Goal: Task Accomplishment & Management: Use online tool/utility

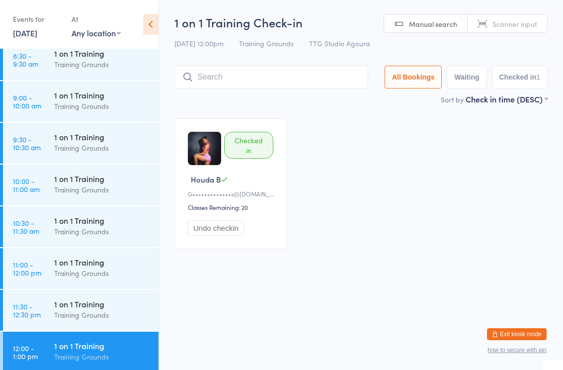
scroll to position [385, 0]
click at [94, 109] on div "Training Grounds" at bounding box center [102, 106] width 96 height 11
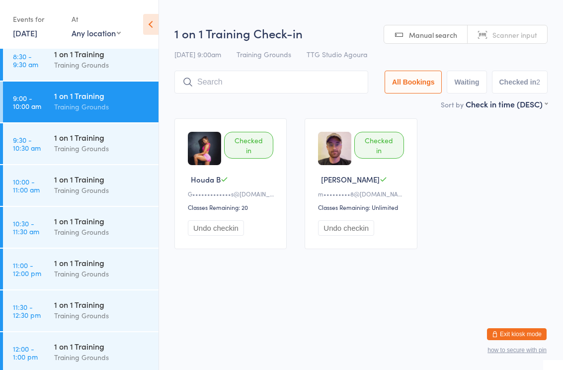
click at [271, 83] on input "search" at bounding box center [271, 82] width 194 height 23
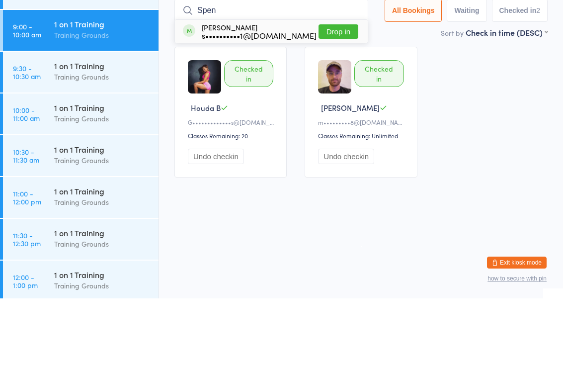
type input "Spen"
click at [349, 96] on button "Drop in" at bounding box center [339, 103] width 40 height 14
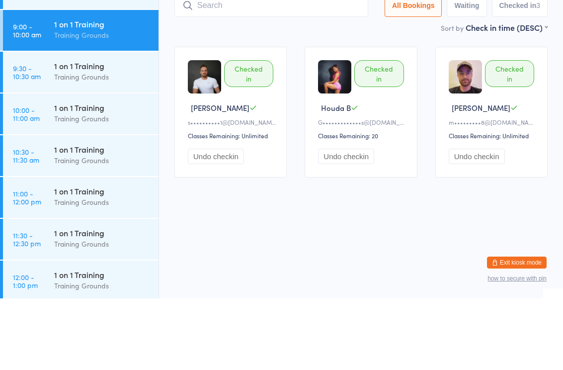
click at [105, 184] on div "Training Grounds" at bounding box center [102, 189] width 96 height 11
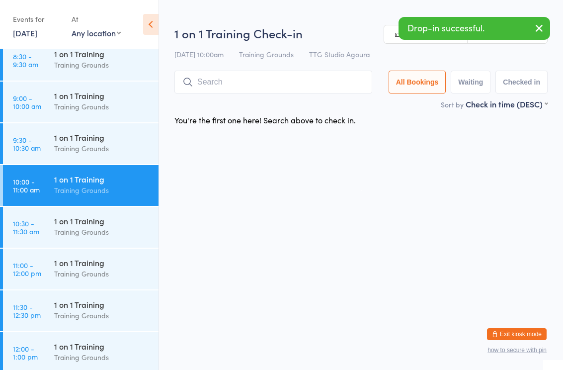
click at [266, 86] on input "search" at bounding box center [273, 82] width 198 height 23
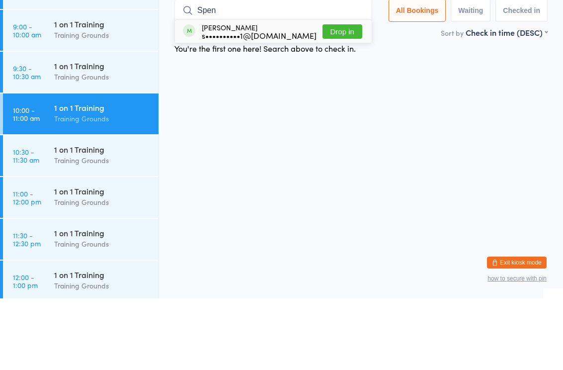
type input "Spen"
click at [355, 96] on button "Drop in" at bounding box center [343, 103] width 40 height 14
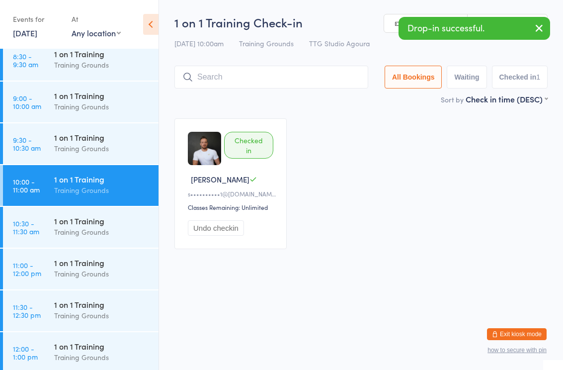
click at [91, 317] on div "Training Grounds" at bounding box center [102, 315] width 96 height 11
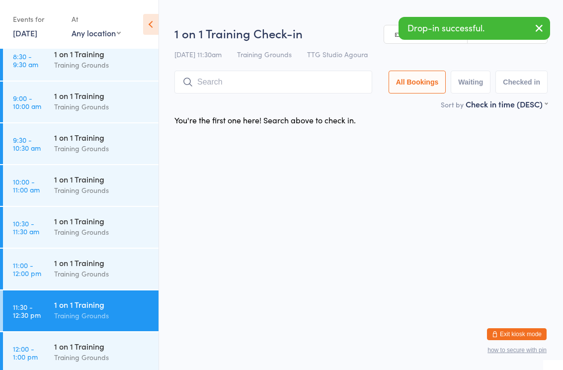
click at [281, 86] on input "search" at bounding box center [273, 82] width 198 height 23
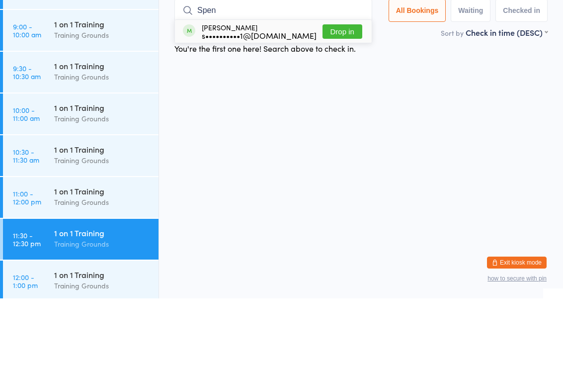
type input "Spen"
click at [348, 96] on button "Drop in" at bounding box center [343, 103] width 40 height 14
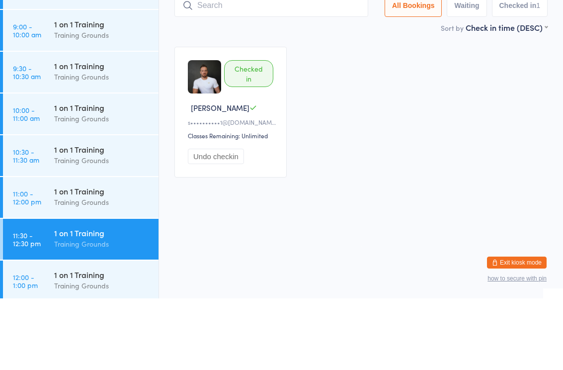
click at [429, 119] on div "Checked in [PERSON_NAME] C s••••••••••1@[DOMAIN_NAME] Classes Remaining: Unlimi…" at bounding box center [360, 183] width 391 height 149
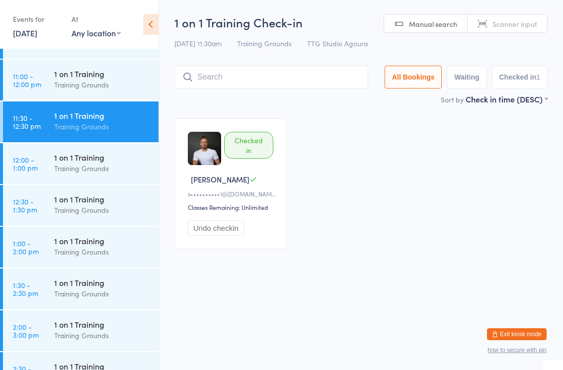
scroll to position [572, 0]
click at [235, 78] on input "search" at bounding box center [271, 77] width 194 height 23
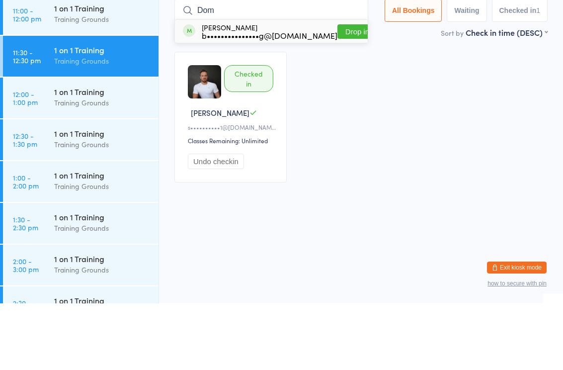
type input "Dom"
click at [337, 91] on button "Drop in" at bounding box center [357, 98] width 40 height 14
